Goal: Task Accomplishment & Management: Complete application form

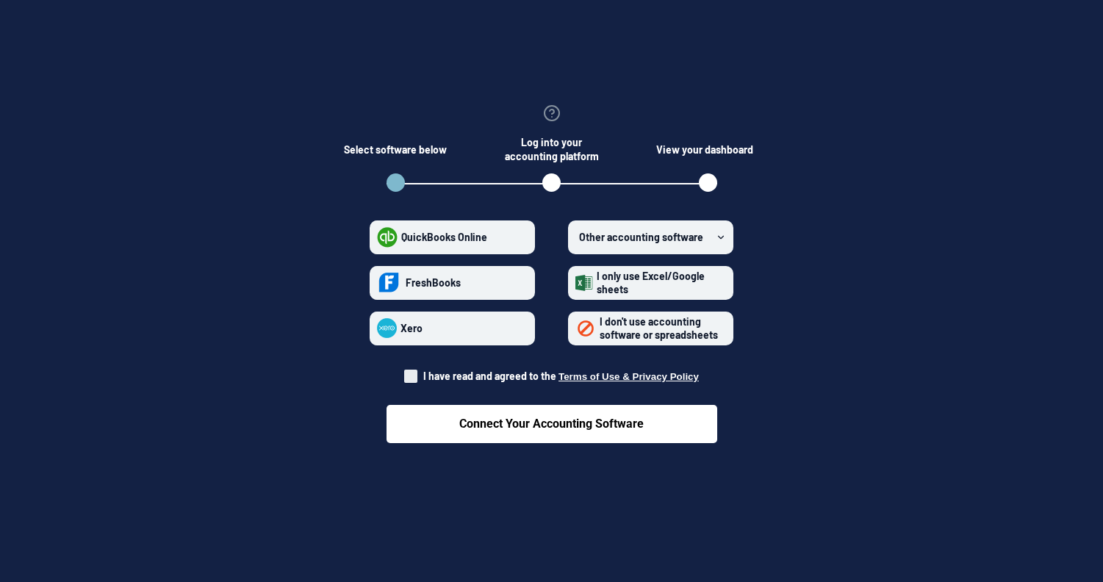
click at [471, 375] on span "I have read and agreed to the Terms of Use & Privacy Policy" at bounding box center [560, 376] width 275 height 12
click at [405, 372] on input "I have read and agreed to the Terms of Use & Privacy Policy" at bounding box center [404, 372] width 1 height 1
checkbox input "true"
click at [689, 334] on span "I don't use accounting software or spreadsheets" at bounding box center [658, 328] width 118 height 26
click at [576, 328] on spreadsheets "I don't use accounting software or spreadsheets" at bounding box center [575, 328] width 1 height 1
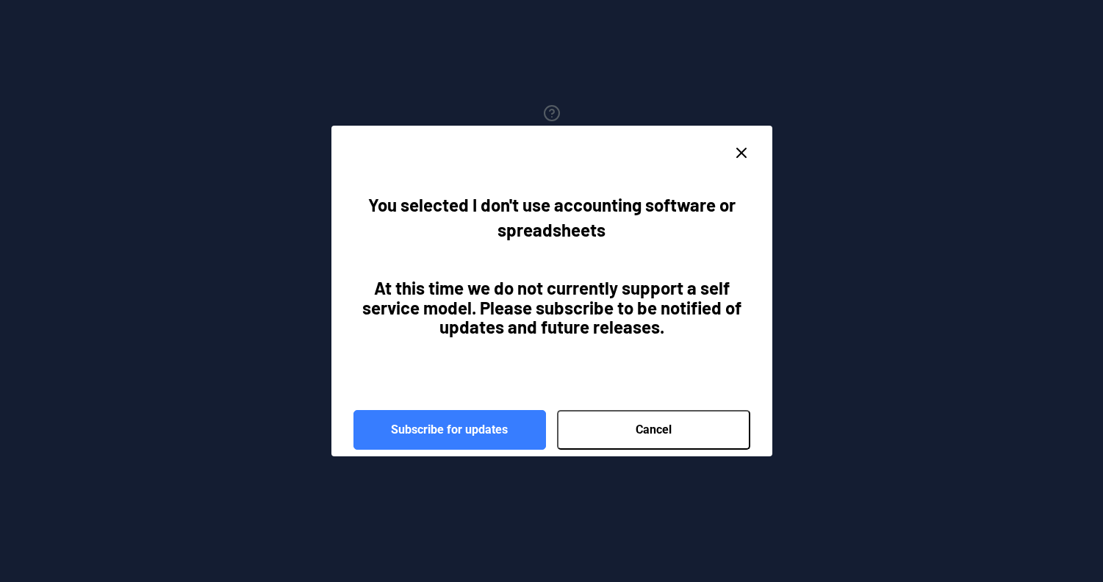
click at [735, 161] on icon "close dialog" at bounding box center [741, 153] width 18 height 18
radio spreadsheets "false"
